Goal: Transaction & Acquisition: Download file/media

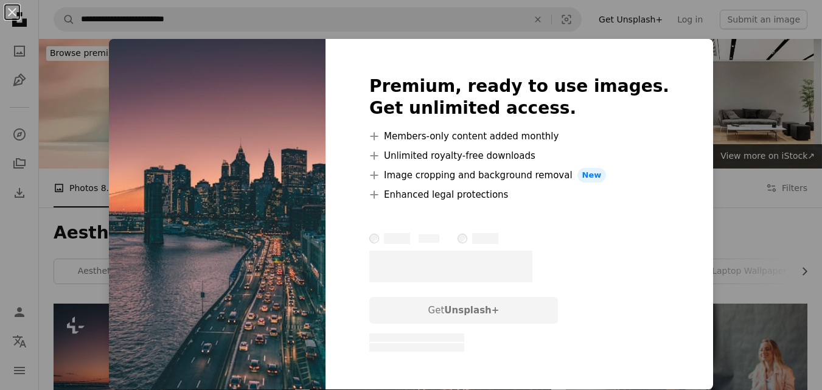
scroll to position [236, 0]
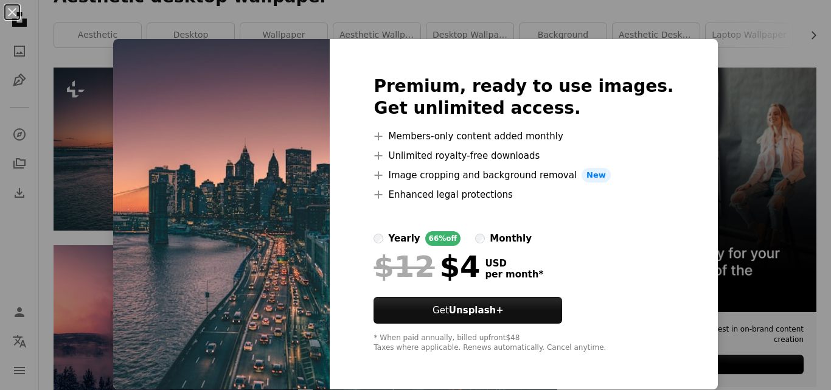
click at [215, 144] on img at bounding box center [221, 214] width 216 height 350
click at [684, 7] on div "An X shape Premium, ready to use images. Get unlimited access. A plus sign Memb…" at bounding box center [415, 195] width 831 height 390
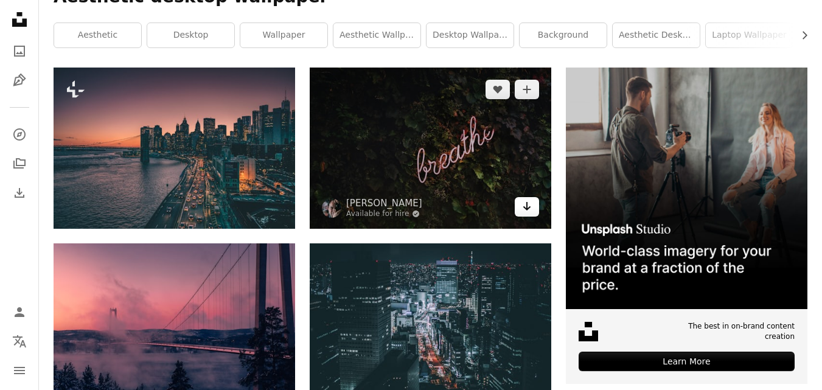
click at [531, 212] on icon "Arrow pointing down" at bounding box center [527, 206] width 10 height 15
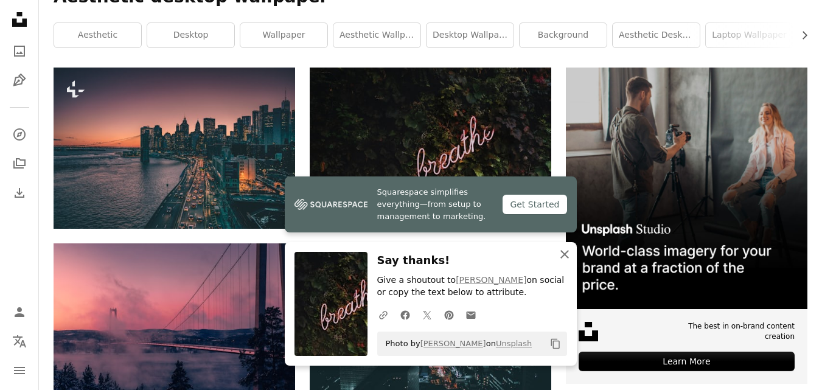
click at [566, 256] on icon "button" at bounding box center [564, 254] width 9 height 9
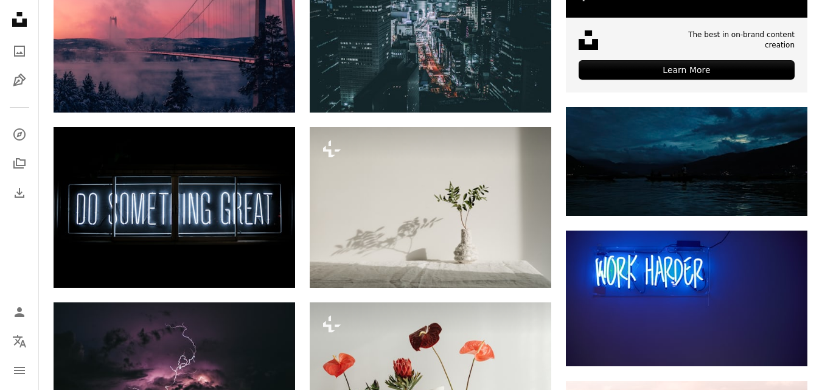
scroll to position [530, 0]
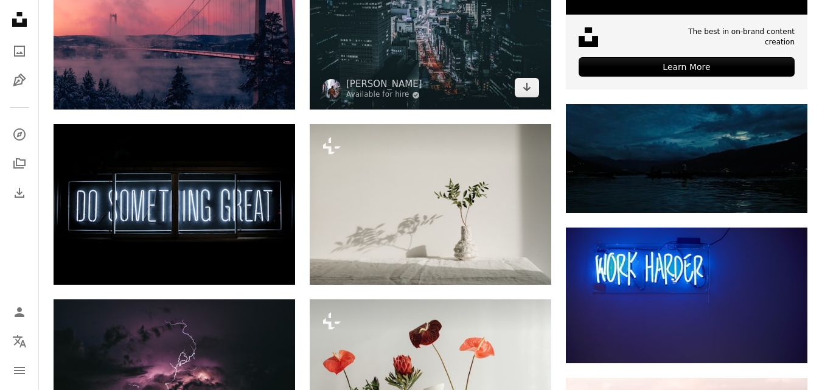
click at [457, 78] on img at bounding box center [430, 29] width 241 height 161
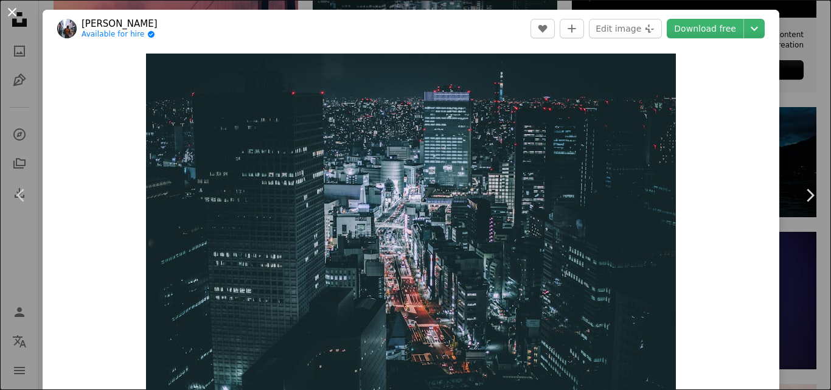
drag, startPoint x: 423, startPoint y: 151, endPoint x: 10, endPoint y: 9, distance: 436.6
click at [10, 9] on button "An X shape" at bounding box center [12, 12] width 15 height 15
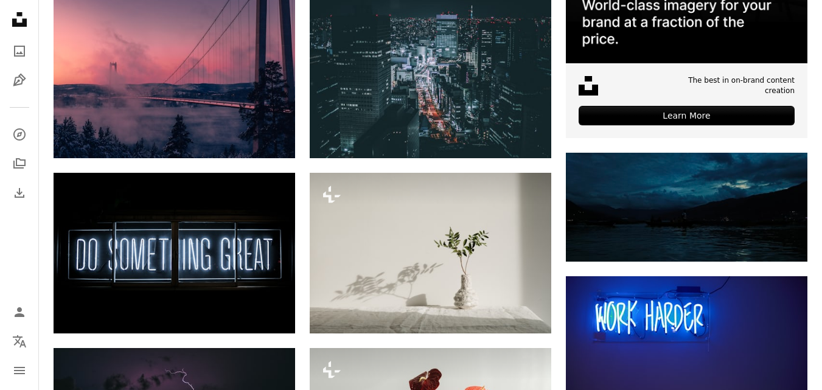
scroll to position [457, 0]
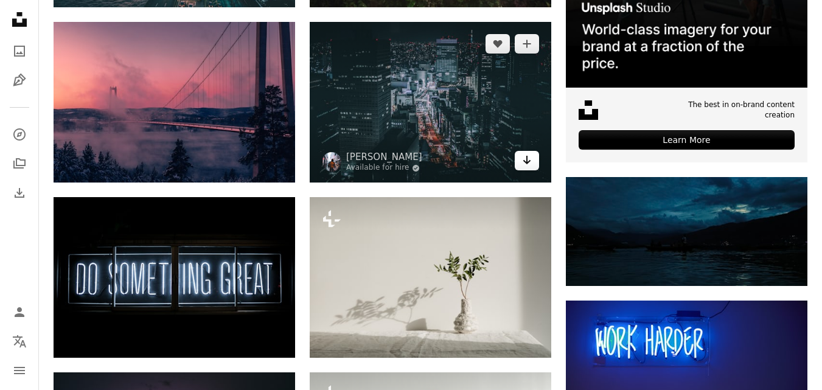
click at [525, 158] on icon "Arrow pointing down" at bounding box center [527, 160] width 10 height 15
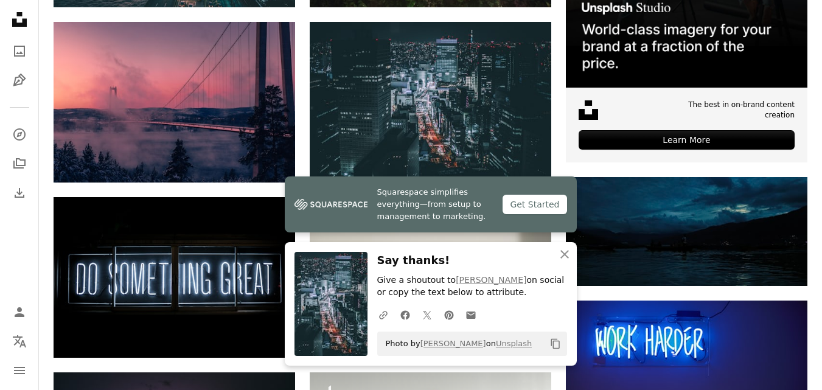
click at [538, 195] on div "Get Started" at bounding box center [534, 204] width 64 height 19
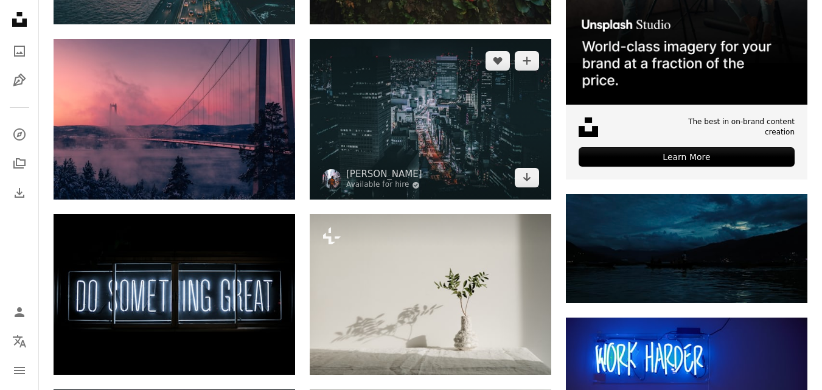
scroll to position [433, 0]
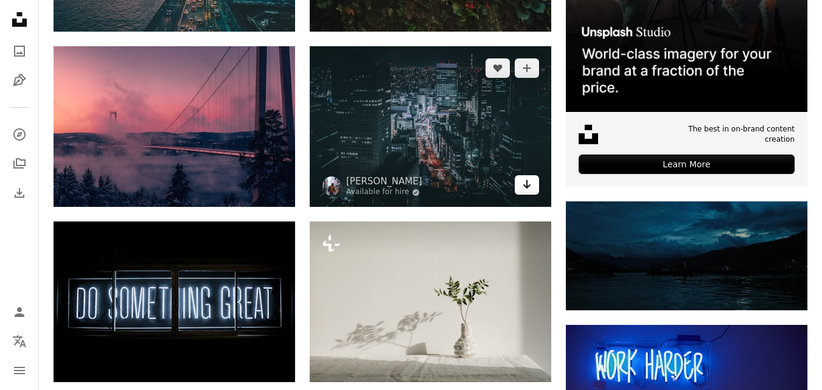
click at [527, 182] on icon "Download" at bounding box center [527, 184] width 8 height 9
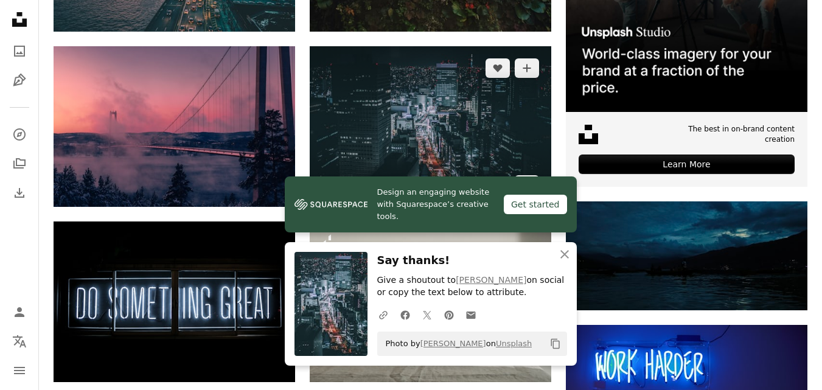
click at [485, 110] on img at bounding box center [430, 126] width 241 height 161
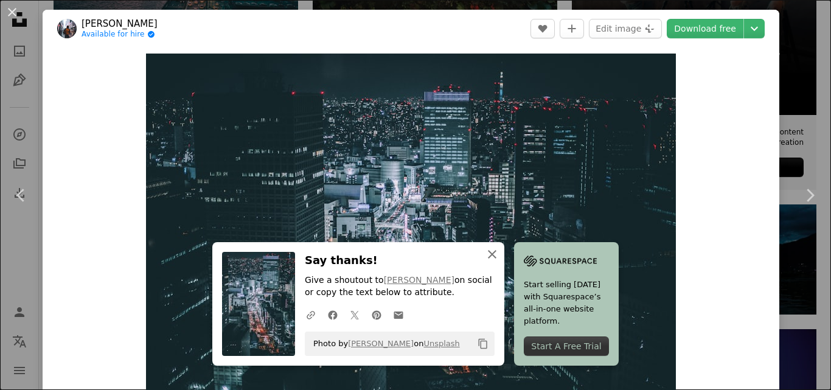
click at [485, 254] on icon "An X shape" at bounding box center [492, 254] width 15 height 15
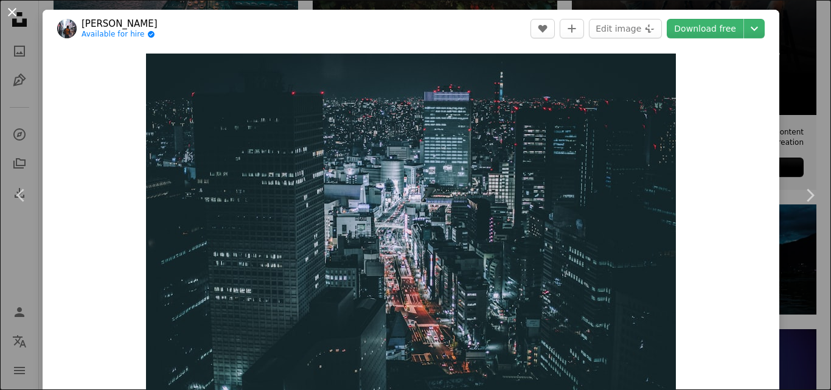
click at [13, 11] on button "An X shape" at bounding box center [12, 12] width 15 height 15
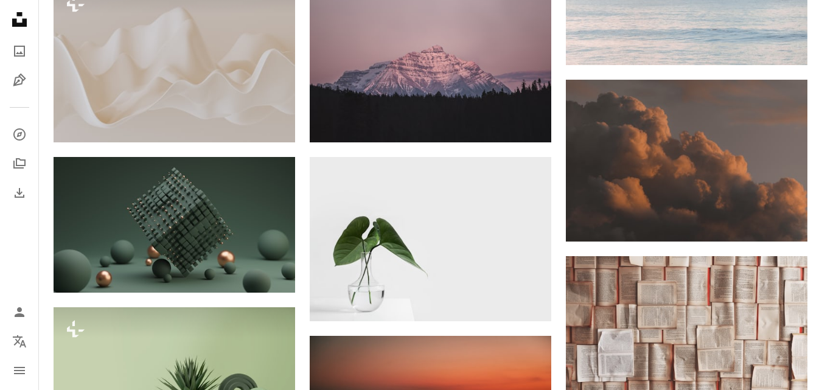
scroll to position [1041, 0]
